Goal: Task Accomplishment & Management: Manage account settings

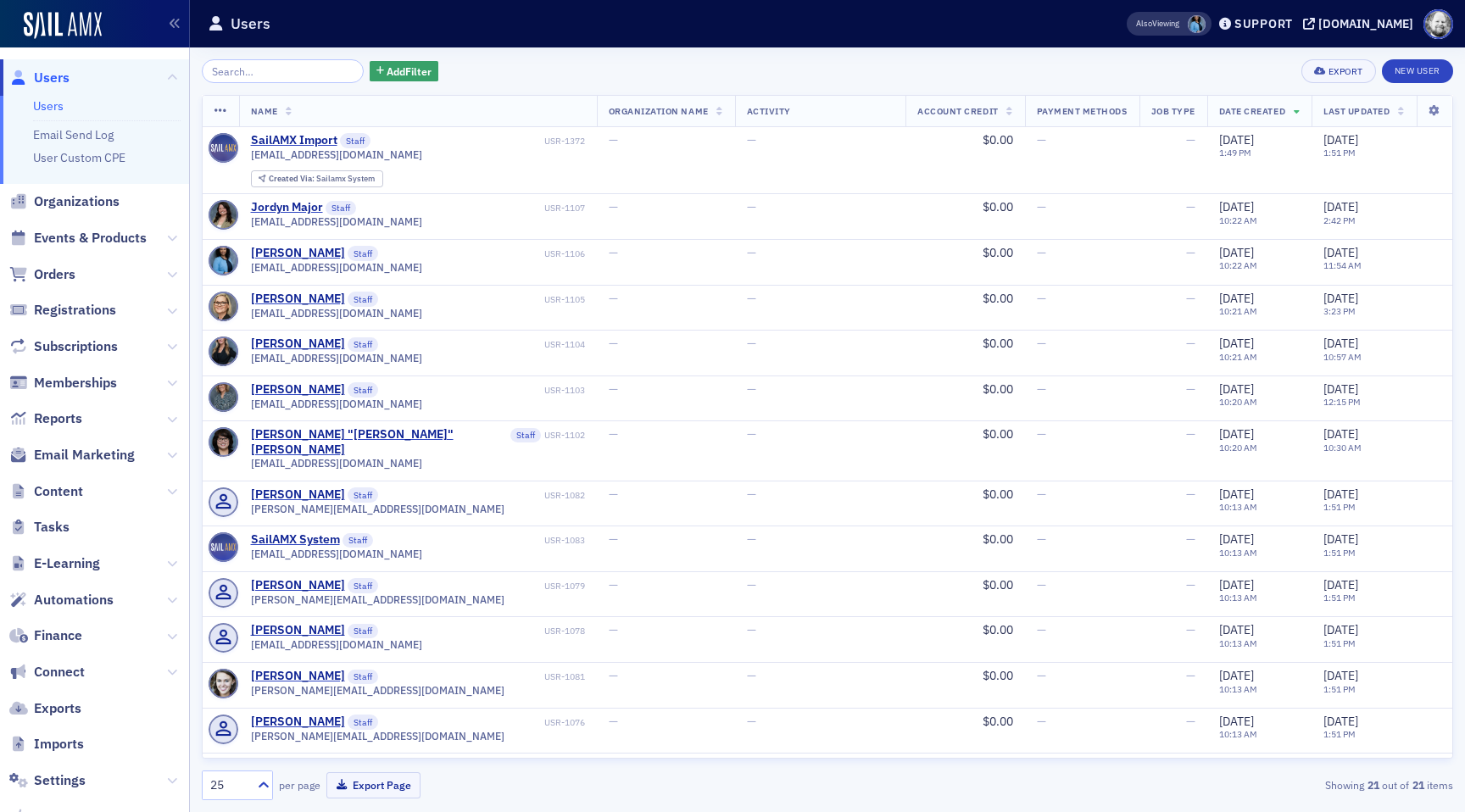
click at [1187, 30] on span at bounding box center [1196, 24] width 18 height 18
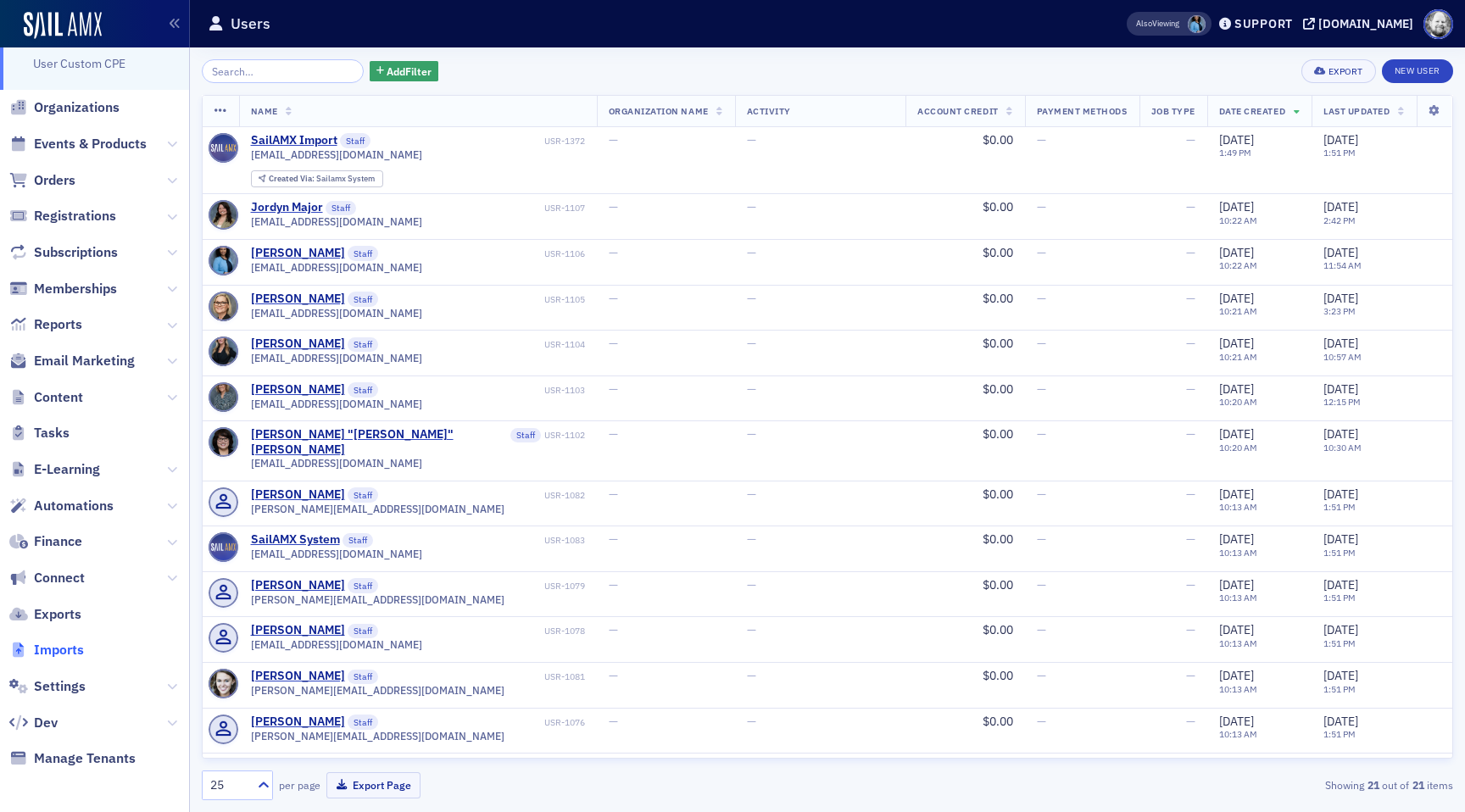
click at [63, 647] on span "Imports" at bounding box center [59, 651] width 50 height 19
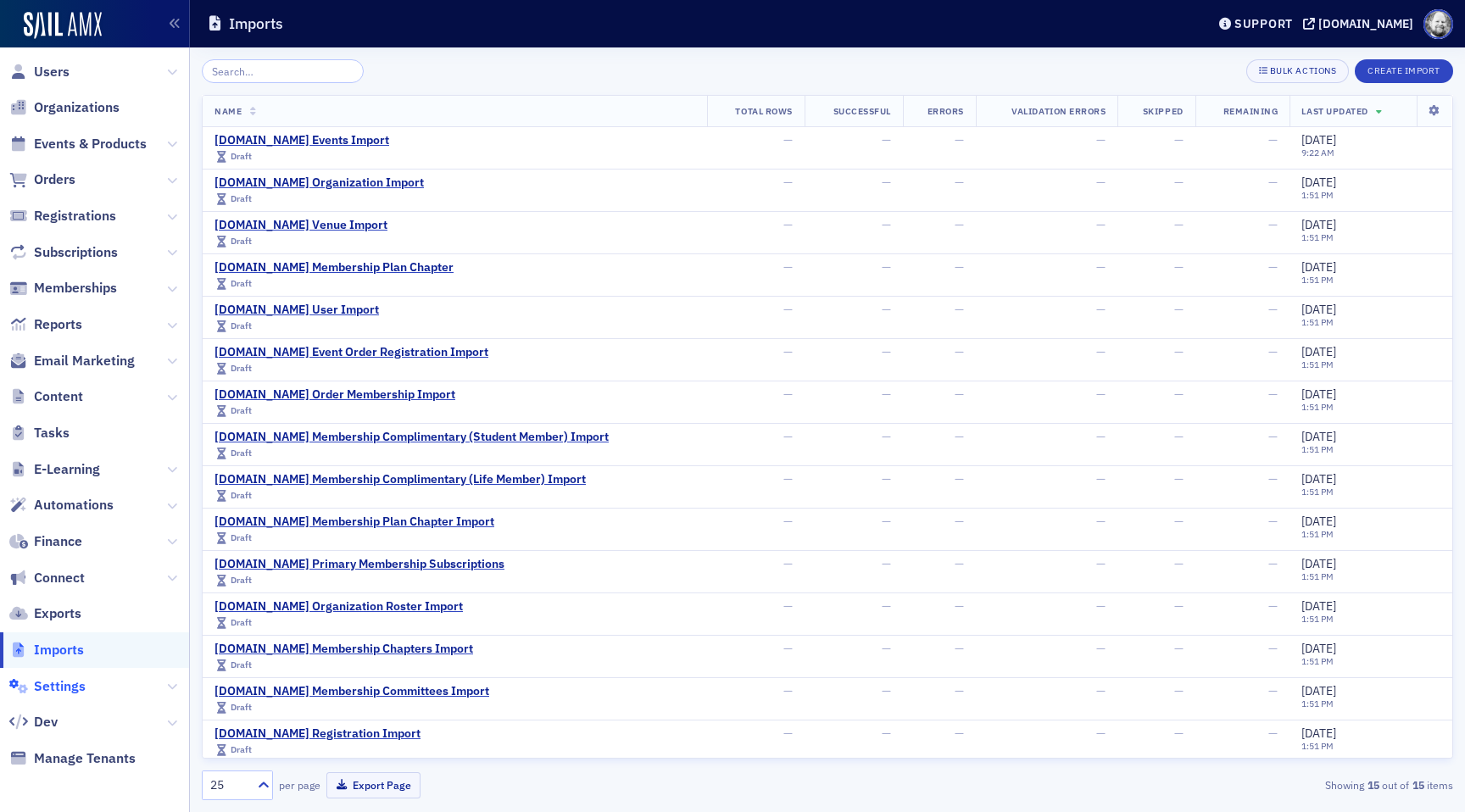
click at [64, 678] on span "Settings" at bounding box center [60, 687] width 52 height 19
select select "US"
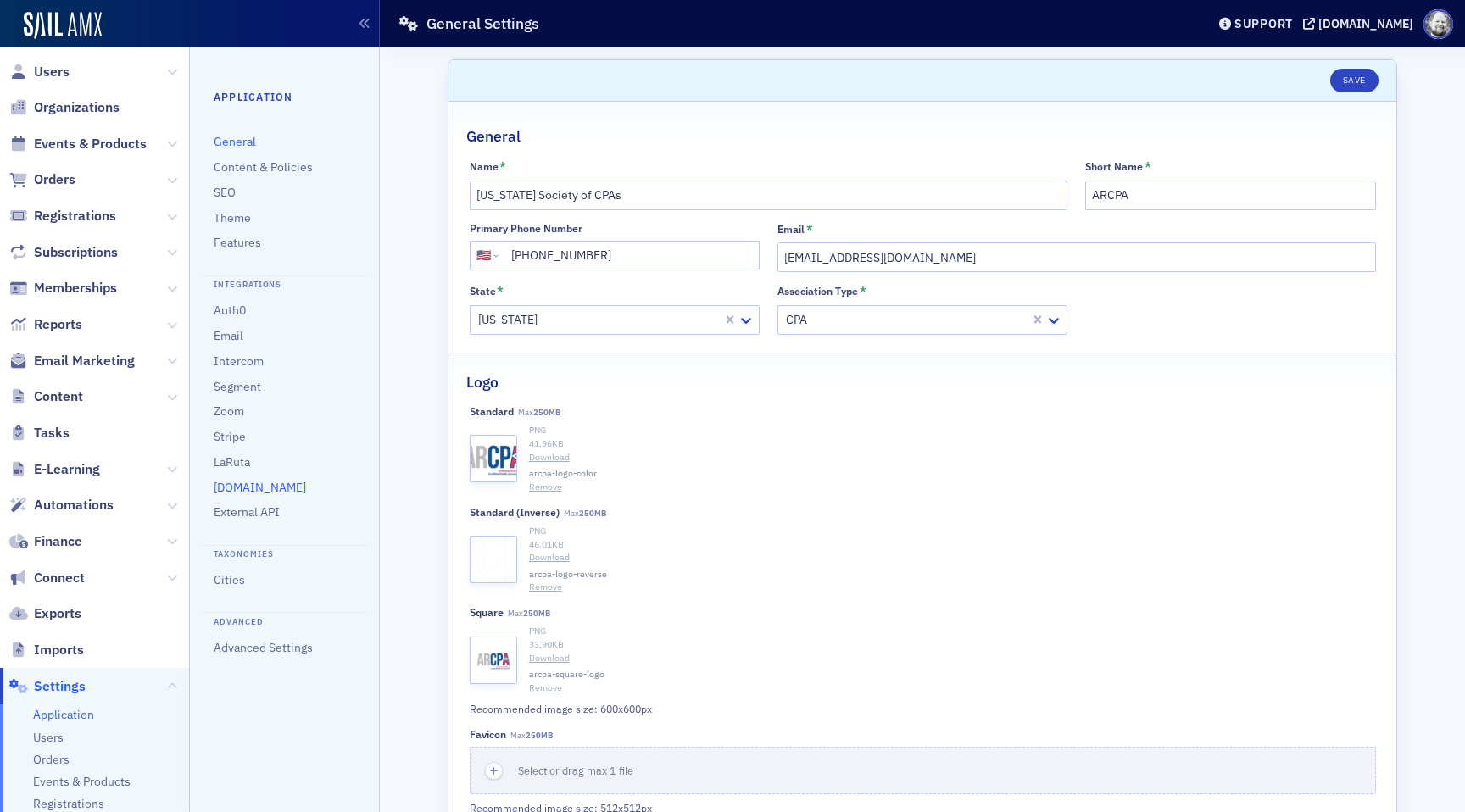
click at [243, 481] on link "[DOMAIN_NAME]" at bounding box center [260, 488] width 93 height 15
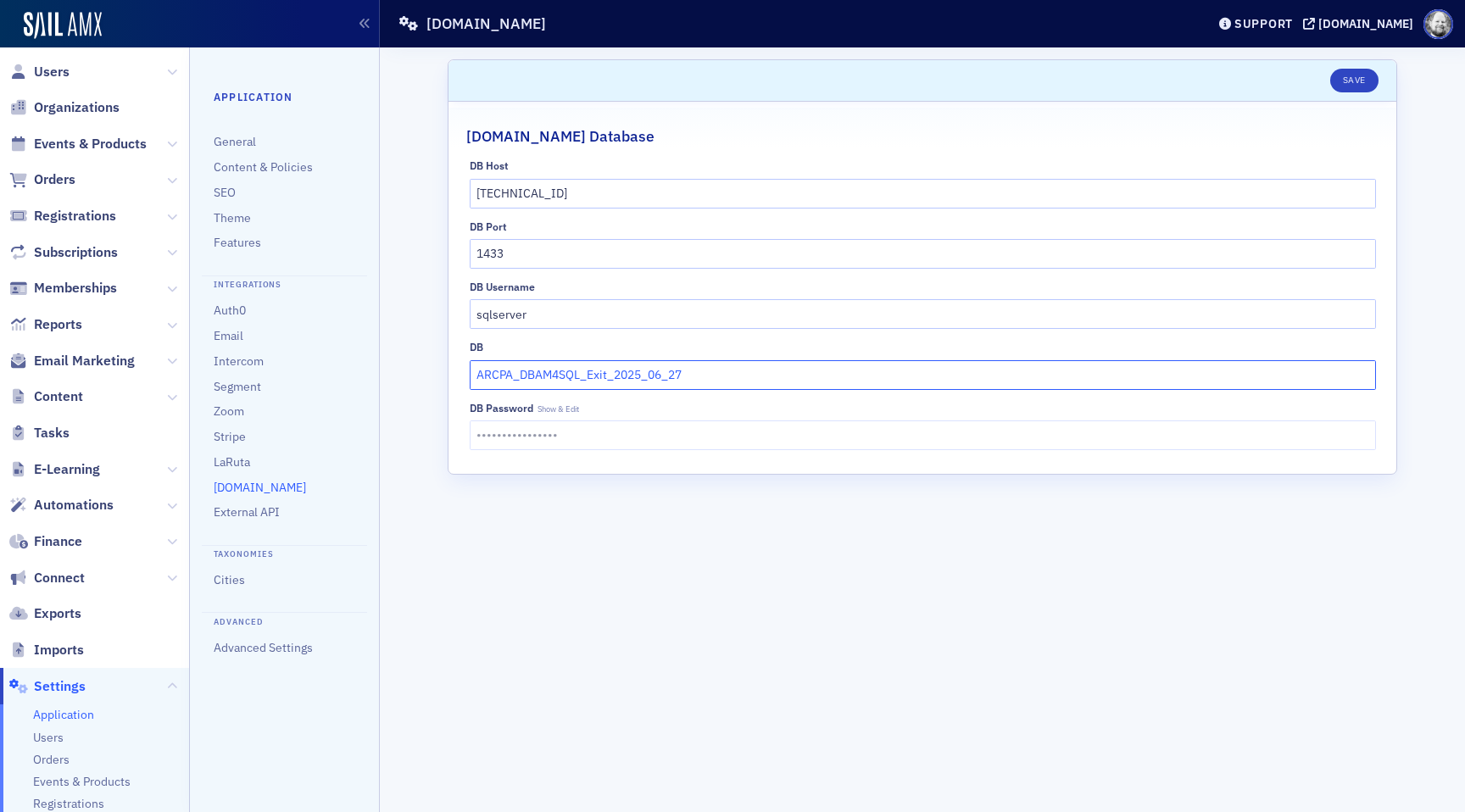
click at [709, 378] on input "ARCPA_DBAM4SQL_Exit_2025_06_27" at bounding box center [923, 375] width 907 height 30
type input "ARCPA_DBAM4SQL_Exit_2025_09_11"
click at [1351, 87] on button "Save" at bounding box center [1354, 80] width 49 height 24
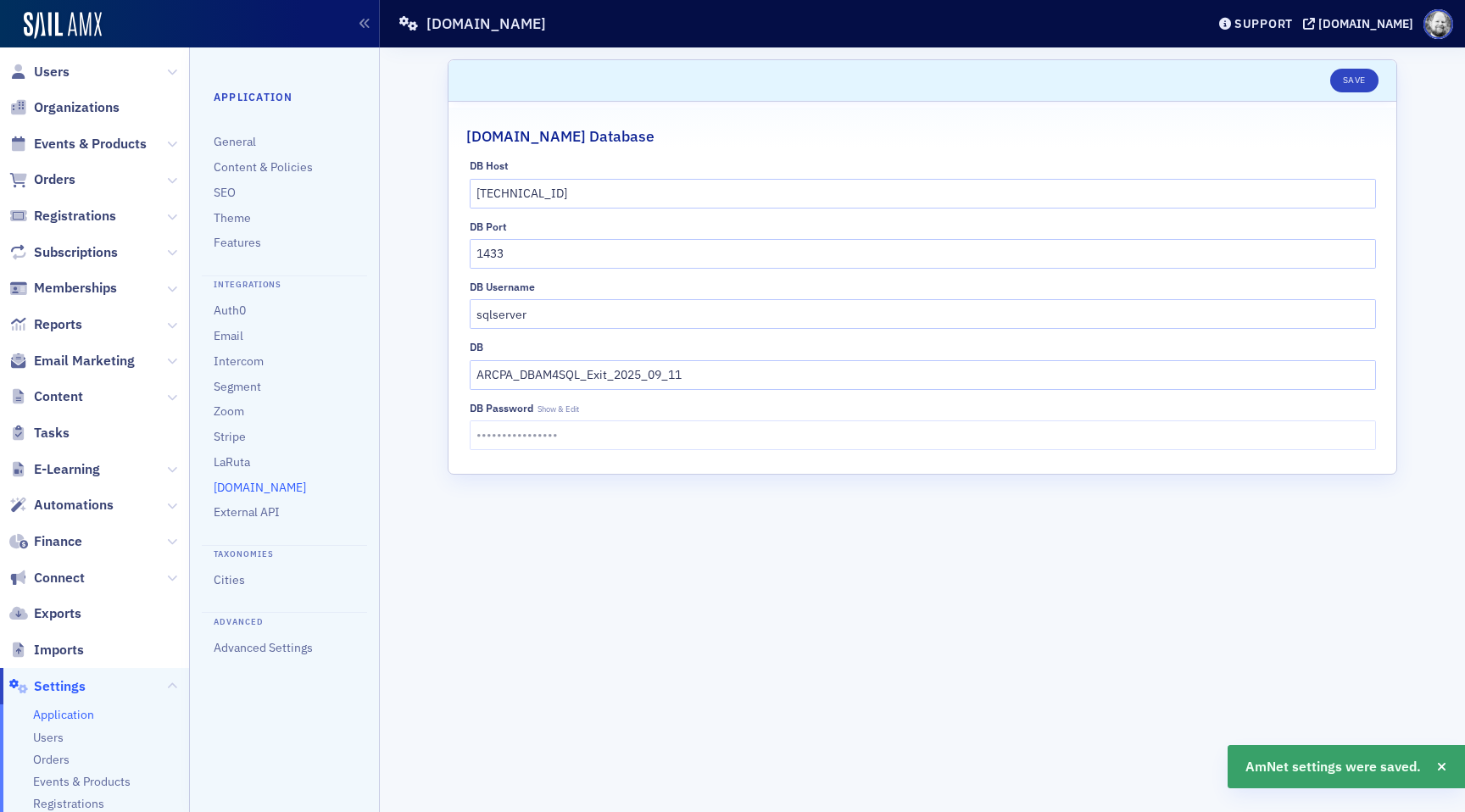
click at [555, 414] on div "DB Password Show & Edit ••••••••••••••••" at bounding box center [923, 426] width 907 height 49
click at [557, 413] on span "Show & Edit" at bounding box center [558, 409] width 42 height 10
click at [565, 406] on span "Show & Edit" at bounding box center [558, 409] width 42 height 11
click at [548, 406] on span "Hide" at bounding box center [545, 409] width 16 height 11
type input "••••••••••••••••"
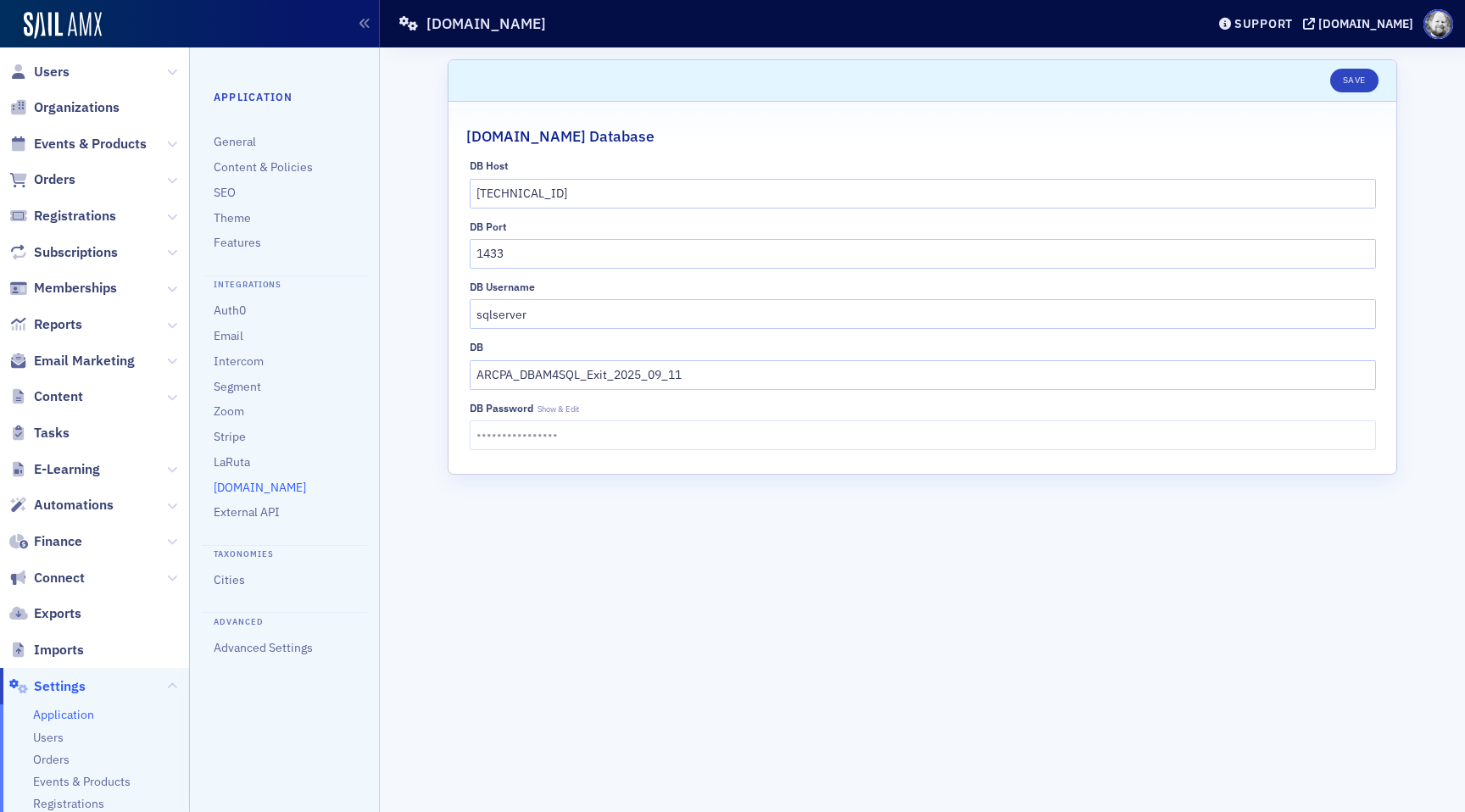
click at [556, 592] on form "Scroll to Save [DOMAIN_NAME] Database DB Host [TECHNICAL_ID] DB Port 1433 DB Us…" at bounding box center [922, 429] width 950 height 740
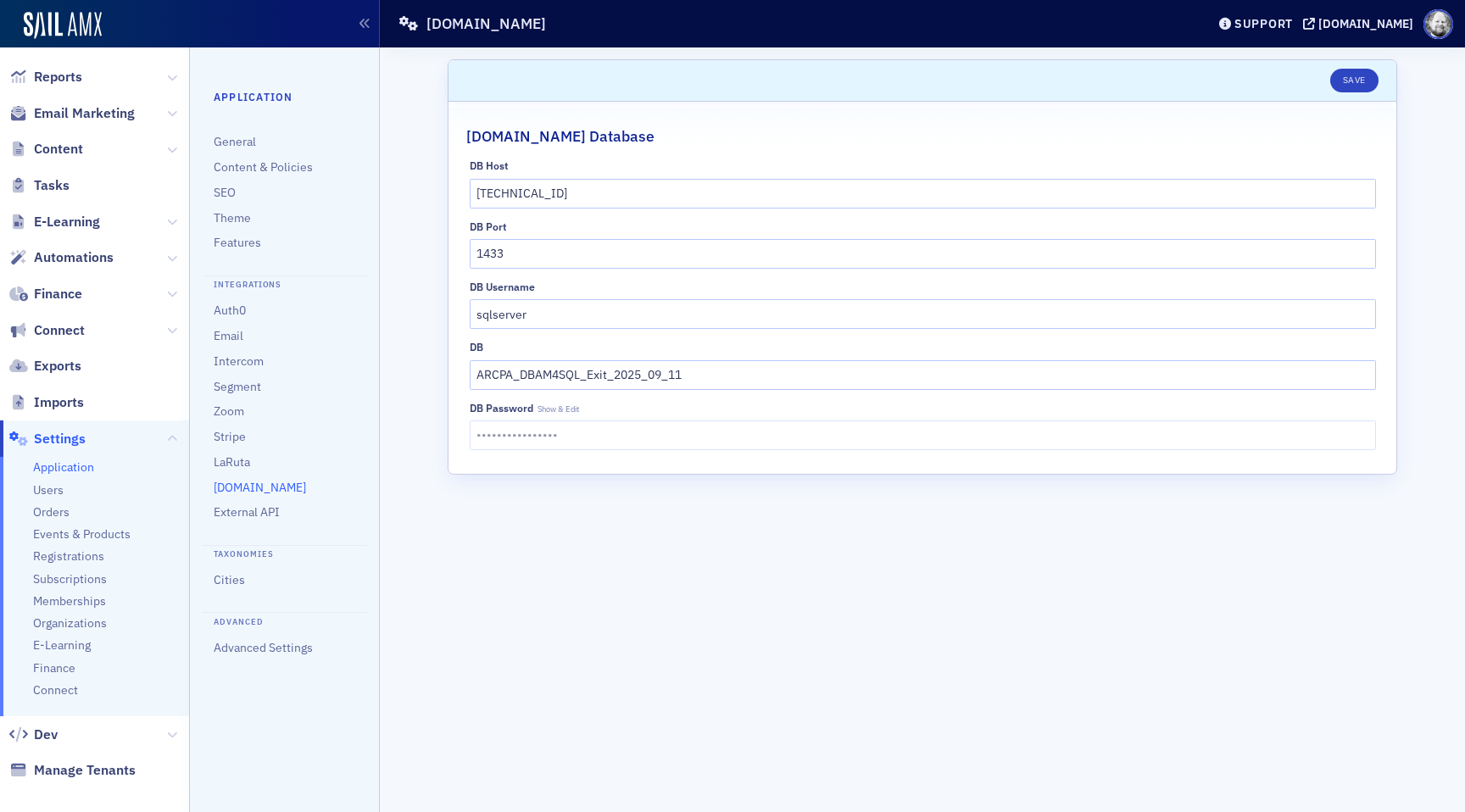
scroll to position [265, 0]
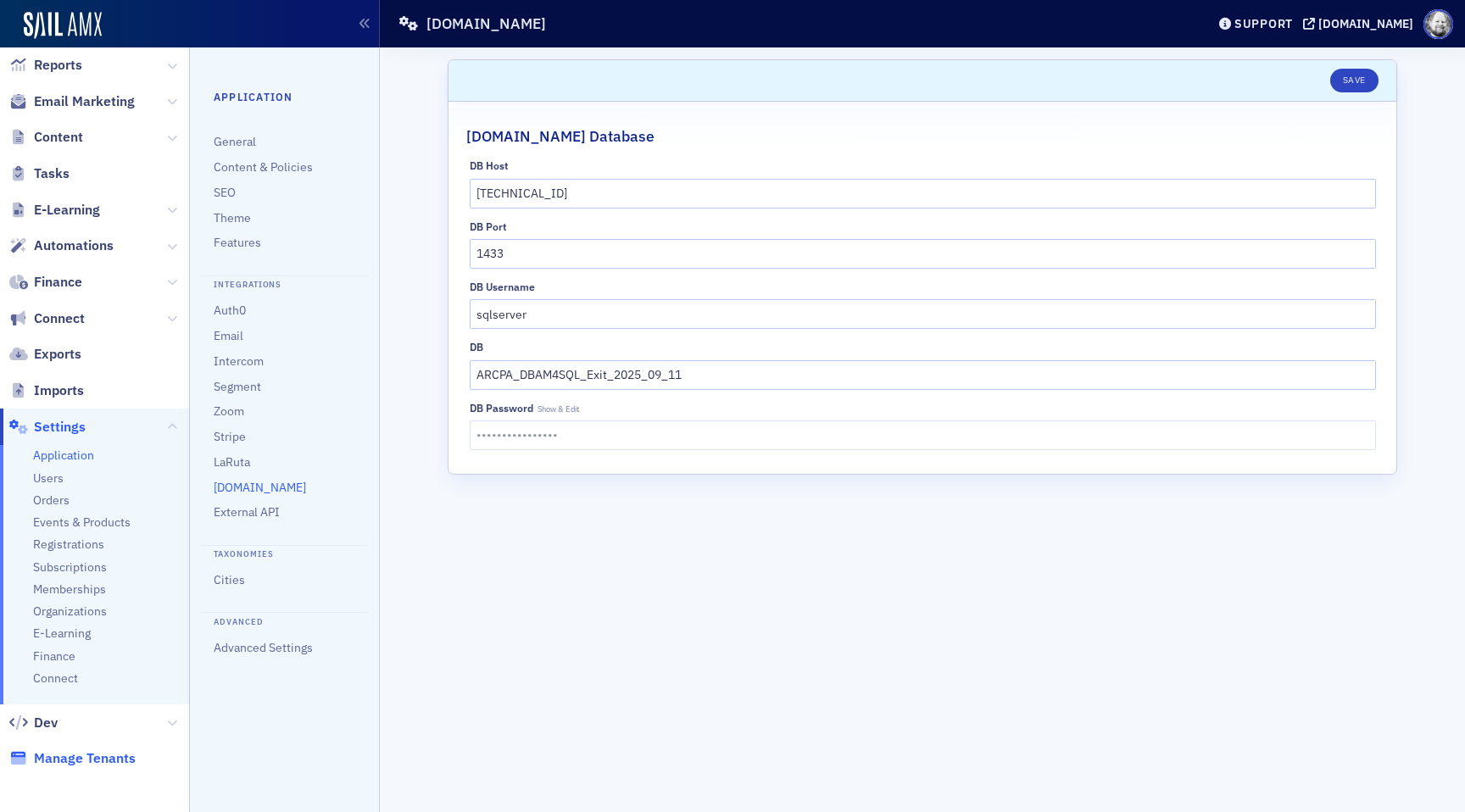
click at [54, 753] on span "Manage Tenants" at bounding box center [85, 759] width 102 height 19
